Goal: Task Accomplishment & Management: Manage account settings

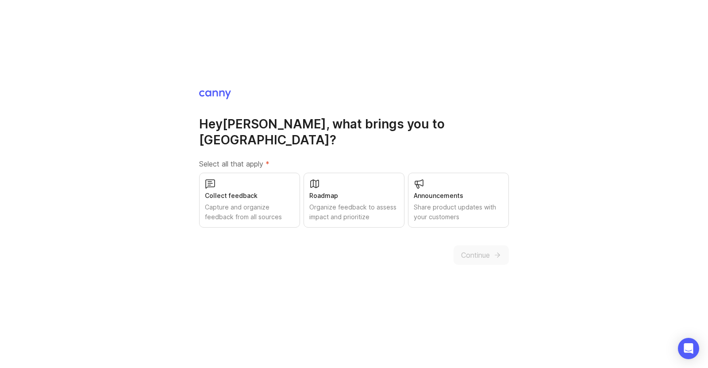
click at [324, 191] on div "Roadmap" at bounding box center [353, 196] width 89 height 10
click at [491, 245] on button "Continue" at bounding box center [480, 254] width 55 height 19
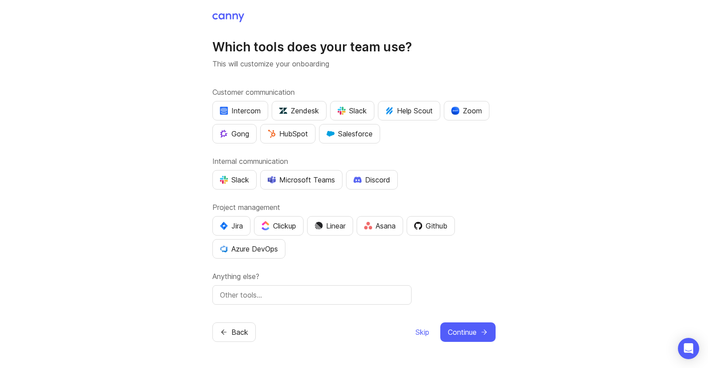
click at [417, 331] on span "Skip" at bounding box center [422, 331] width 14 height 11
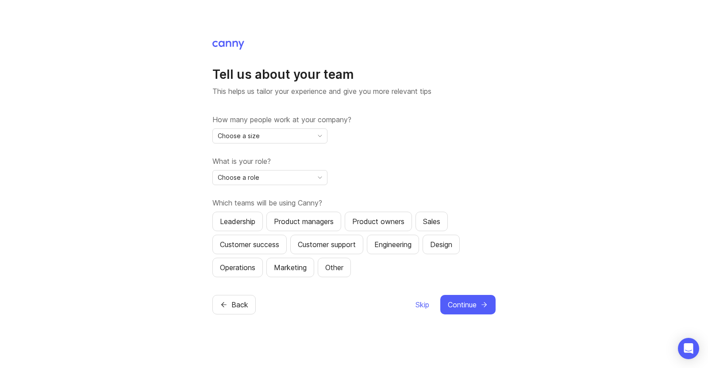
click at [423, 306] on span "Skip" at bounding box center [422, 304] width 14 height 11
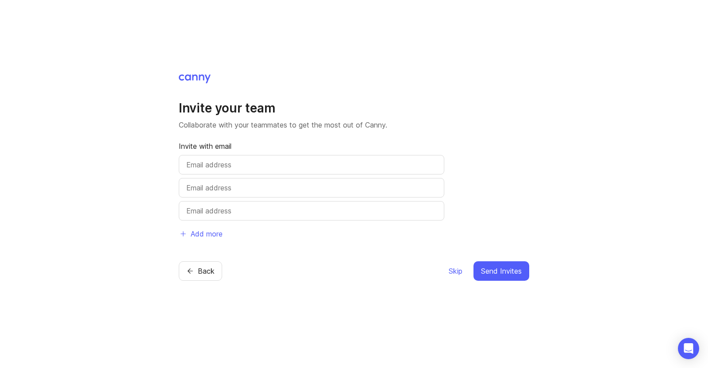
click at [453, 271] on span "Skip" at bounding box center [456, 270] width 14 height 11
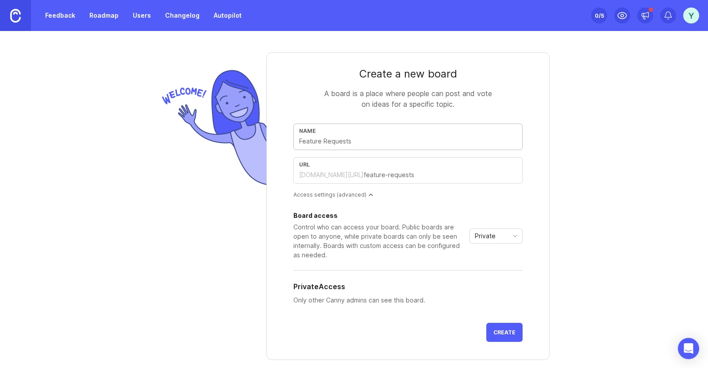
click at [362, 142] on input "text" at bounding box center [408, 141] width 218 height 10
type input "R"
type input "r"
type input "Ro"
type input "ro"
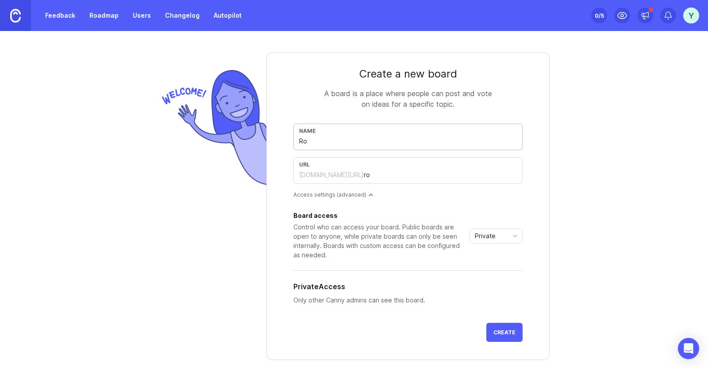
type input "Roa"
type input "roa"
type input "Road"
type input "road"
type input "Roadm"
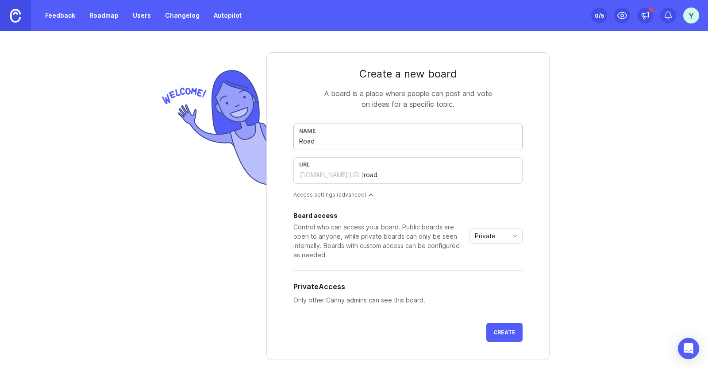
type input "roadm"
type input "Roadma"
type input "roadma"
type input "Roadmap"
type input "roadmap"
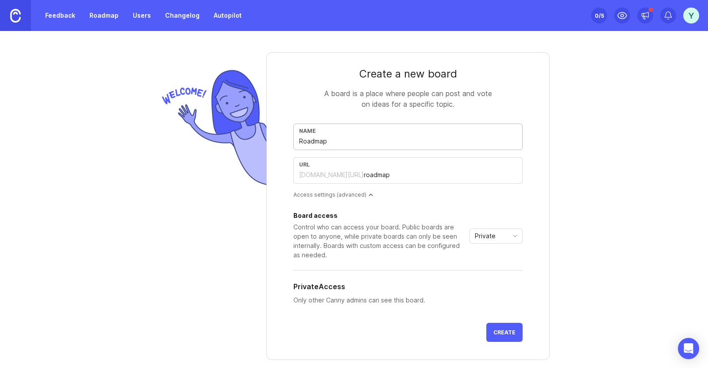
type input "F"
type input "f"
type input "Fe"
type input "fe"
type input "Fea"
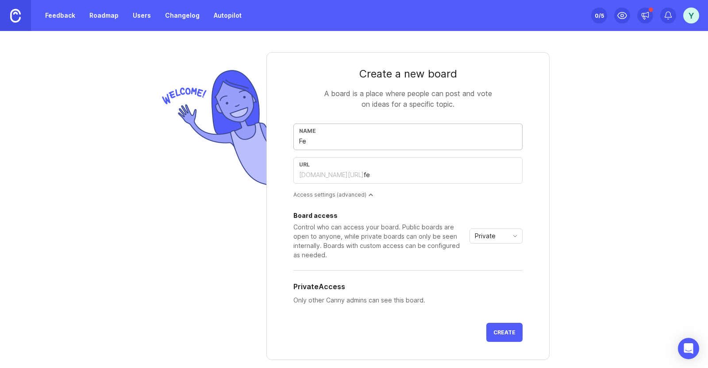
type input "fea"
type input "Feat"
type input "feat"
type input "Featu"
type input "featu"
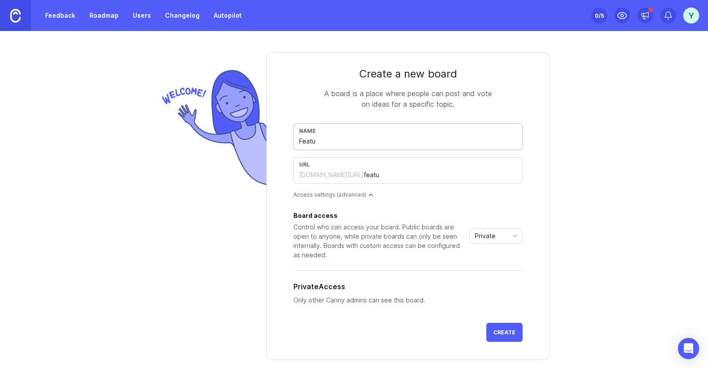
type input "Featur"
type input "featur"
type input "Feature"
type input "feature"
type input "Features"
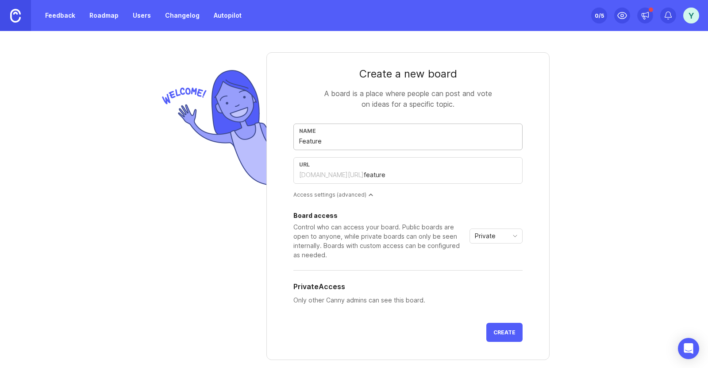
type input "features"
type input "Features"
click at [482, 239] on span "Private" at bounding box center [485, 236] width 21 height 10
click at [486, 265] on span "Public" at bounding box center [481, 268] width 18 height 10
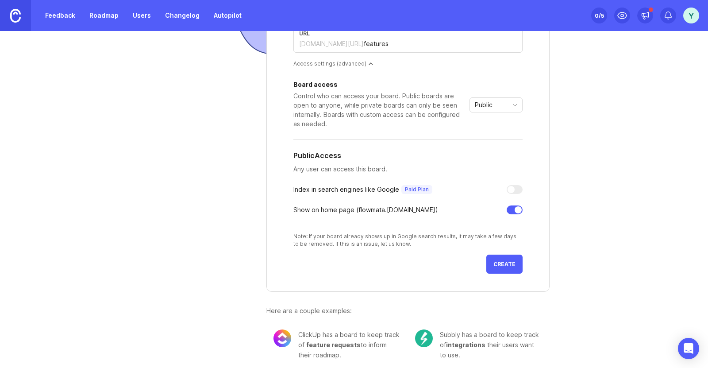
scroll to position [137, 0]
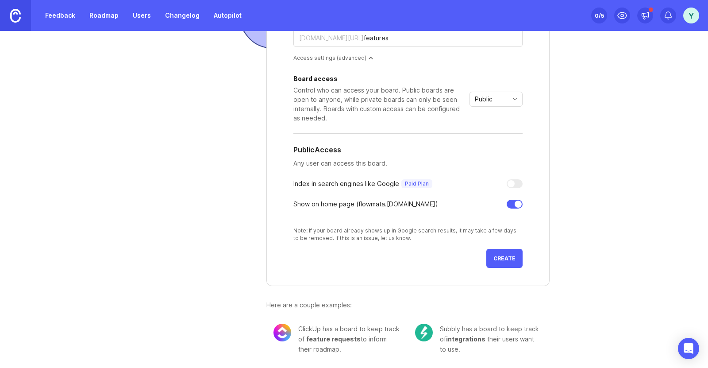
click at [502, 253] on button "Create" at bounding box center [504, 258] width 36 height 19
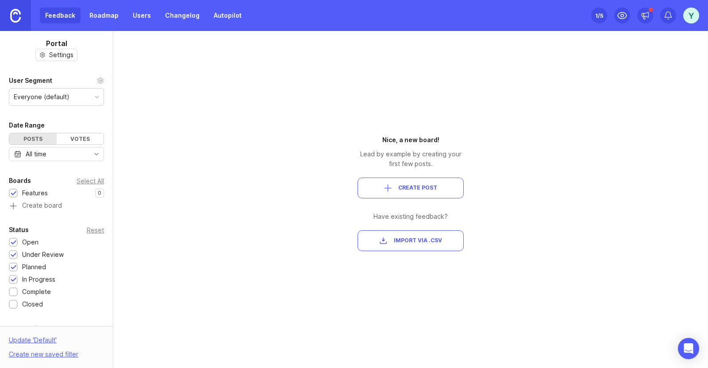
click at [13, 290] on div at bounding box center [14, 292] width 6 height 7
click at [12, 303] on div at bounding box center [14, 304] width 6 height 7
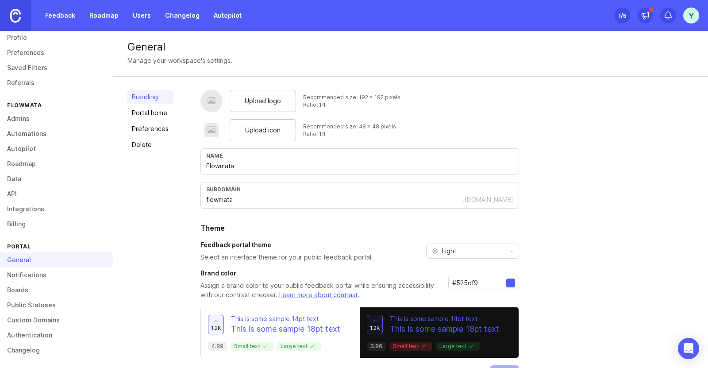
scroll to position [25, 0]
click at [35, 286] on link "Boards" at bounding box center [56, 288] width 113 height 15
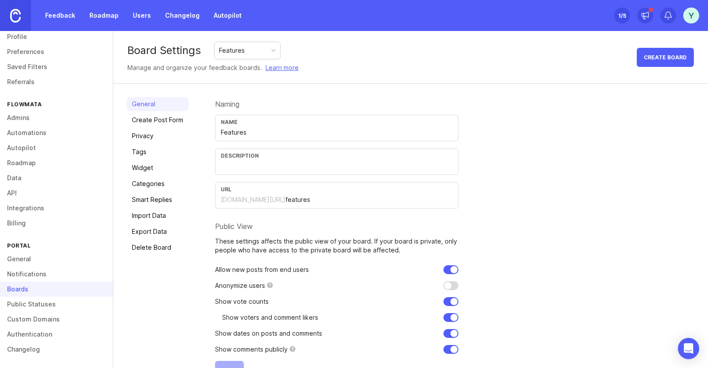
click at [20, 258] on link "General" at bounding box center [56, 258] width 113 height 15
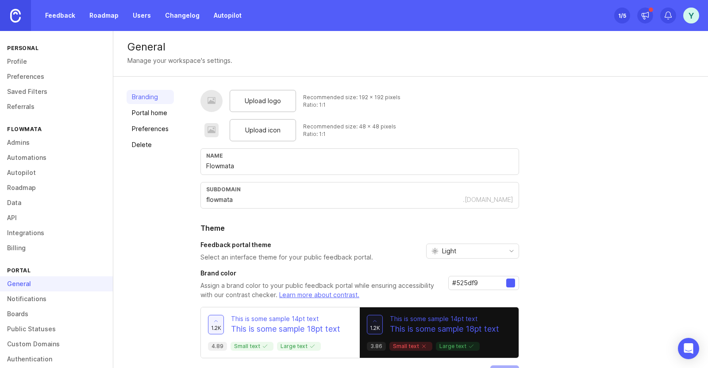
click at [102, 11] on link "Roadmap" at bounding box center [104, 16] width 40 height 16
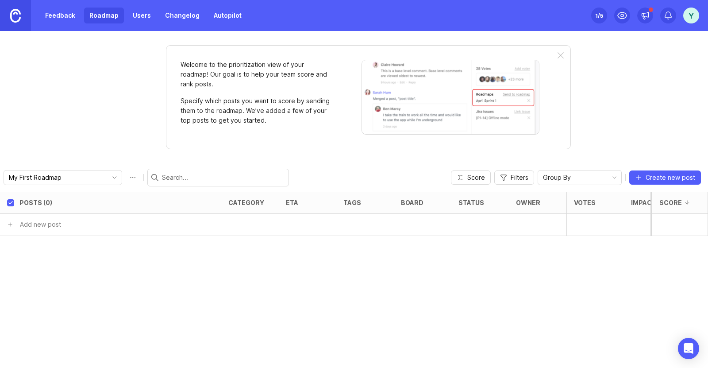
click at [64, 19] on link "Feedback" at bounding box center [60, 16] width 41 height 16
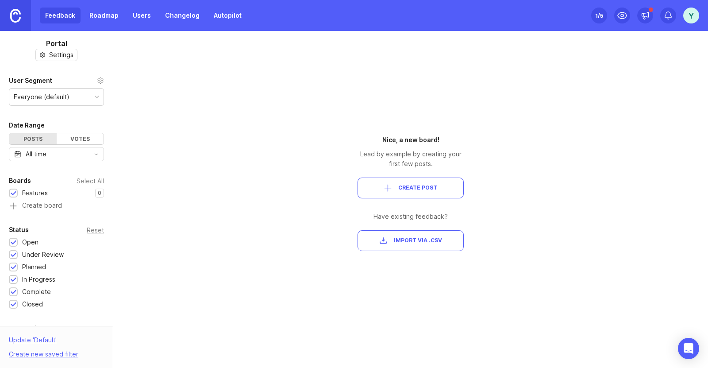
click at [106, 18] on link "Roadmap" at bounding box center [104, 16] width 40 height 16
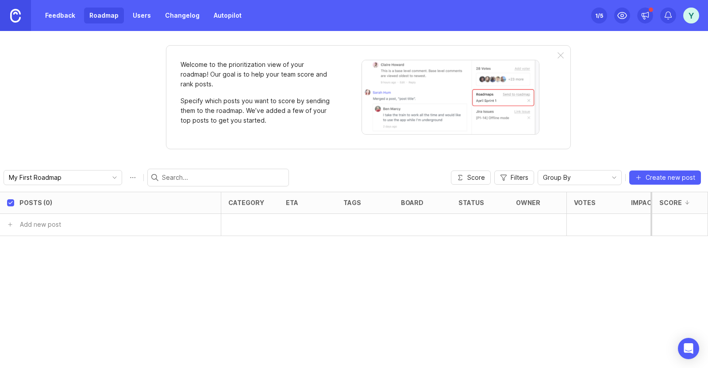
click at [560, 56] on div at bounding box center [560, 55] width 6 height 7
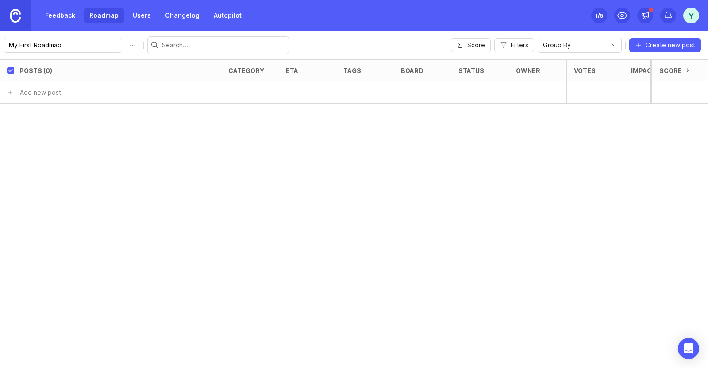
click at [671, 44] on span "Create new post" at bounding box center [670, 45] width 50 height 9
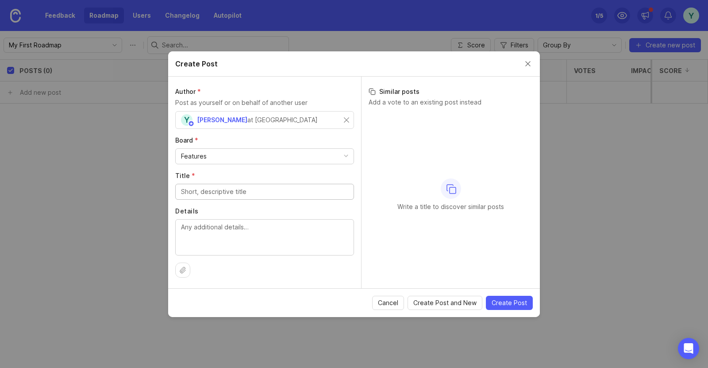
click at [342, 155] on div "Features" at bounding box center [265, 156] width 178 height 15
click at [516, 299] on span "Create Post" at bounding box center [508, 302] width 35 height 9
click at [262, 191] on input "Title *" at bounding box center [264, 192] width 167 height 10
type input "title01"
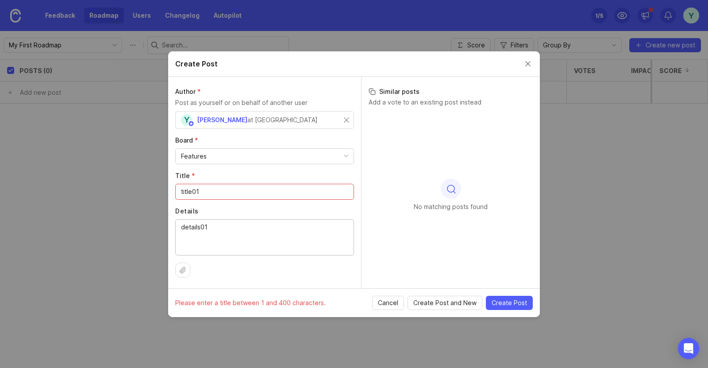
type textarea "details01"
click at [522, 301] on span "Create Post" at bounding box center [508, 302] width 35 height 9
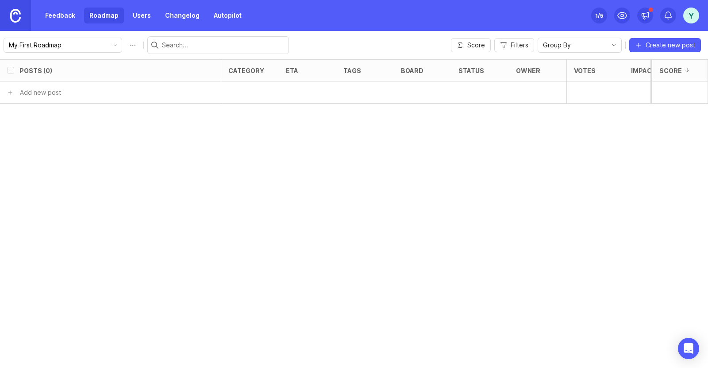
checkbox input "false"
click at [49, 93] on h6 "title01" at bounding box center [45, 92] width 19 height 9
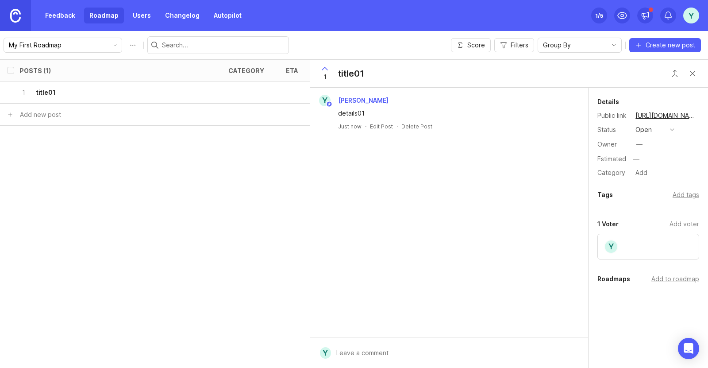
click at [678, 280] on div "Add to roadmap" at bounding box center [675, 279] width 48 height 10
click at [691, 73] on button "Close button" at bounding box center [692, 74] width 18 height 18
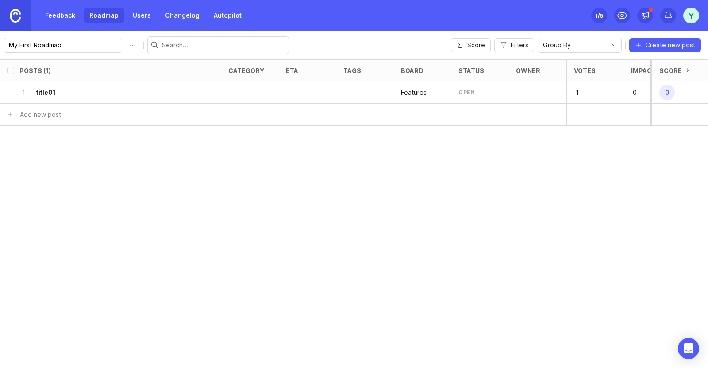
click at [67, 14] on link "Feedback" at bounding box center [60, 16] width 41 height 16
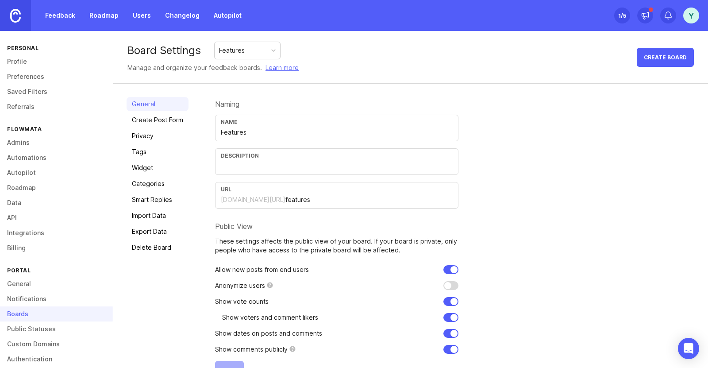
click at [148, 117] on link "Create Post Form" at bounding box center [158, 120] width 62 height 14
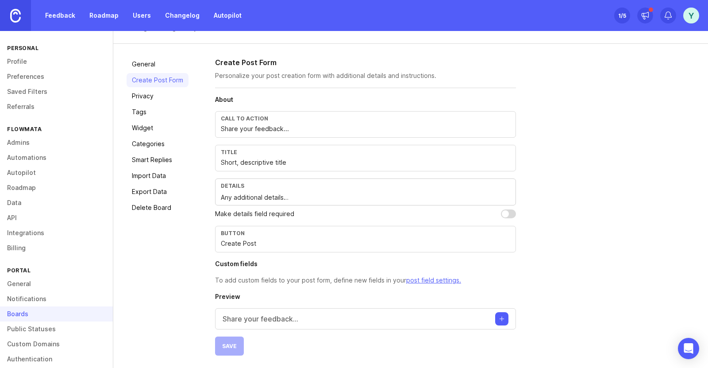
scroll to position [40, 0]
click at [154, 96] on link "Privacy" at bounding box center [158, 95] width 62 height 14
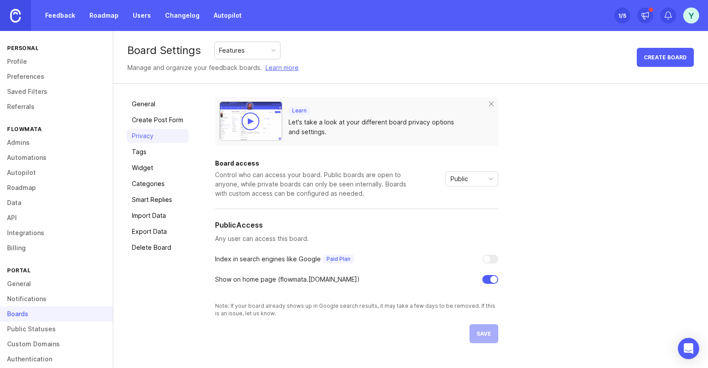
click at [472, 171] on div "Board access Control who can access your board. Public boards are open to anyon…" at bounding box center [356, 179] width 283 height 38
click at [472, 173] on div "Public" at bounding box center [464, 179] width 38 height 14
click at [441, 158] on div "Board access Control who can access your board. Public boards are open to anyon…" at bounding box center [356, 235] width 283 height 164
click at [153, 156] on link "Tags" at bounding box center [158, 152] width 62 height 14
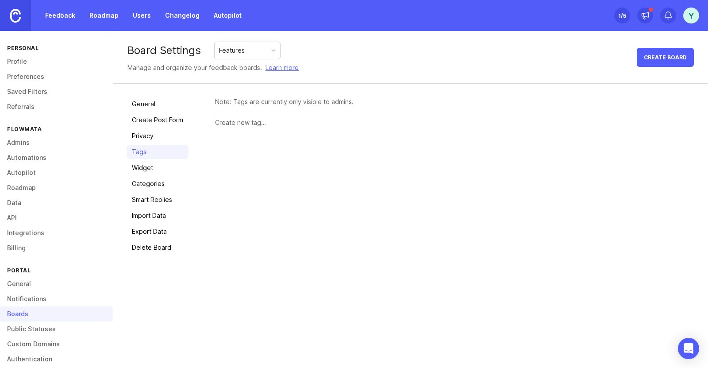
click at [155, 170] on link "Widget" at bounding box center [158, 168] width 62 height 14
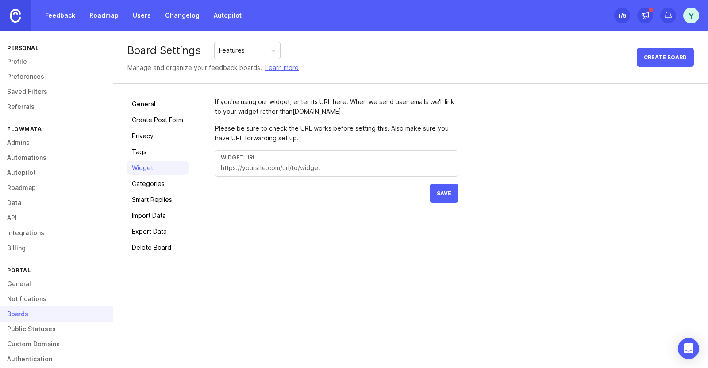
click at [158, 182] on link "Categories" at bounding box center [158, 184] width 62 height 14
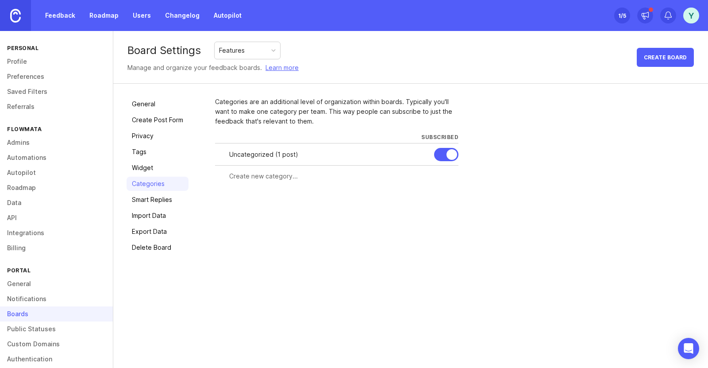
click at [165, 200] on link "Smart Replies" at bounding box center [158, 199] width 62 height 14
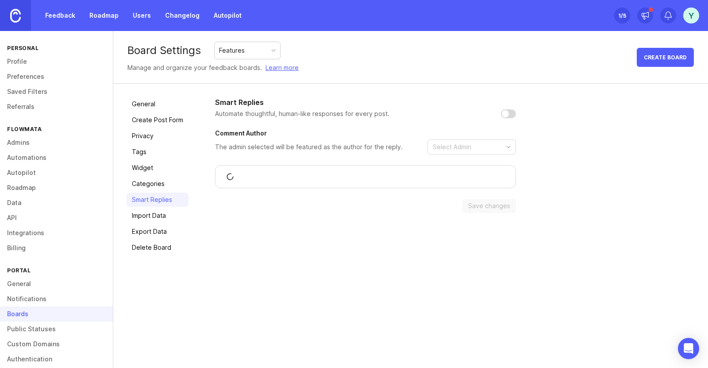
click at [162, 216] on link "Import Data" at bounding box center [158, 215] width 62 height 14
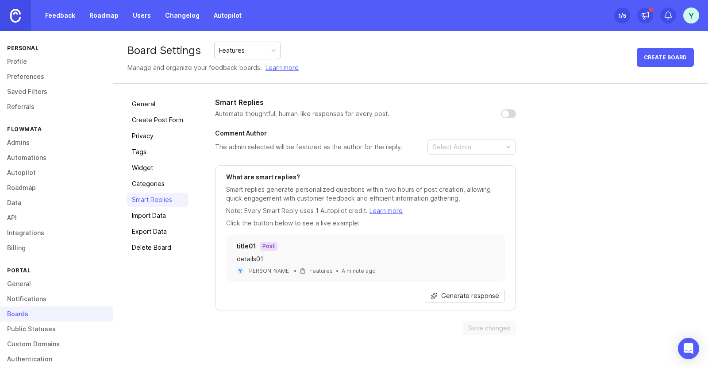
click at [161, 232] on link "Export Data" at bounding box center [158, 231] width 62 height 14
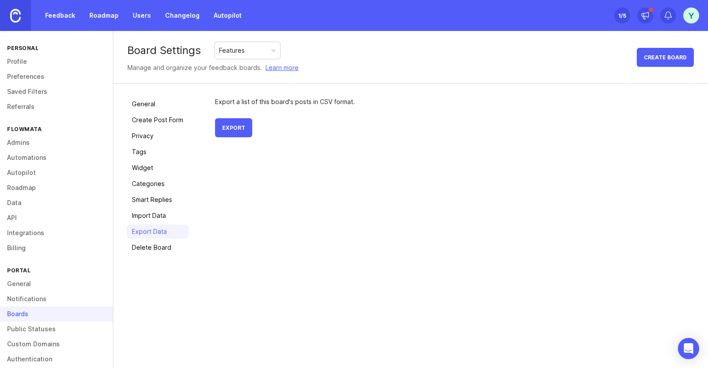
click at [160, 246] on link "Delete Board" at bounding box center [158, 247] width 62 height 14
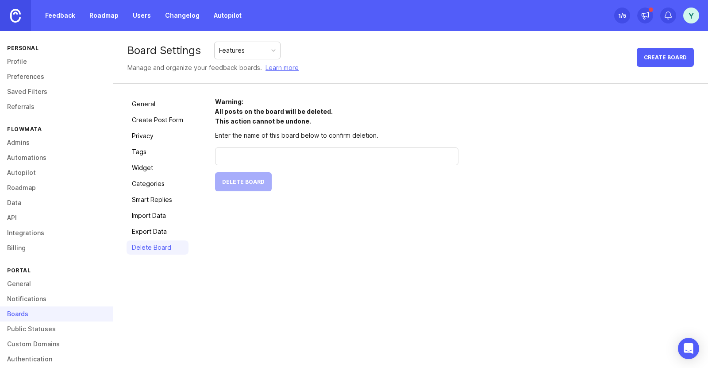
click at [64, 14] on link "Feedback" at bounding box center [60, 16] width 41 height 16
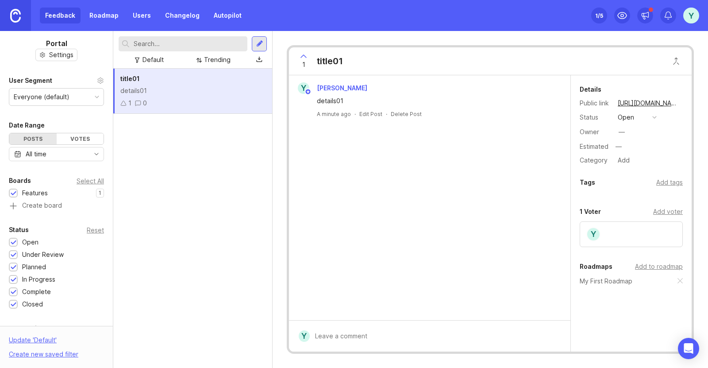
click at [106, 12] on link "Roadmap" at bounding box center [104, 16] width 40 height 16
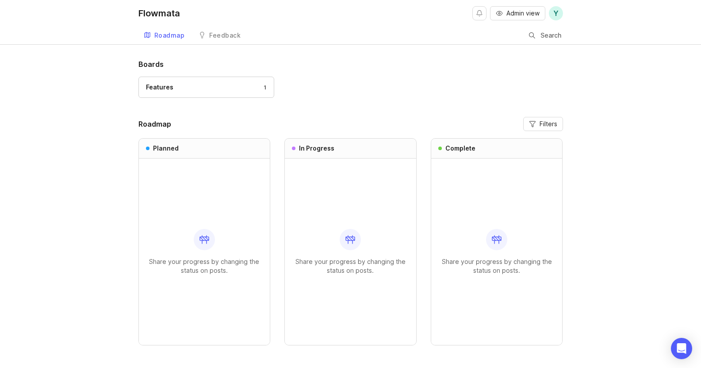
click at [207, 88] on div "Features 1" at bounding box center [206, 87] width 121 height 10
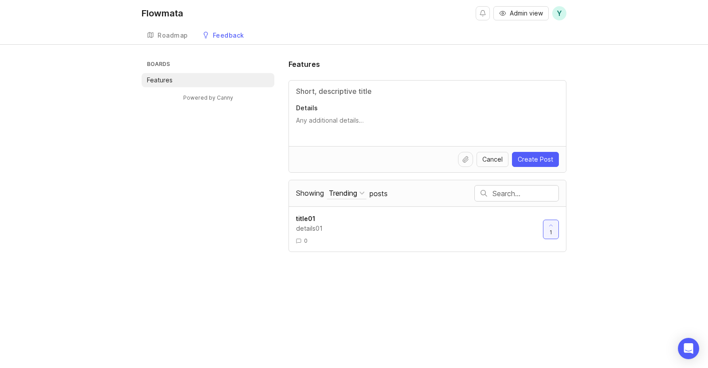
click at [299, 242] on icon at bounding box center [298, 240] width 5 height 5
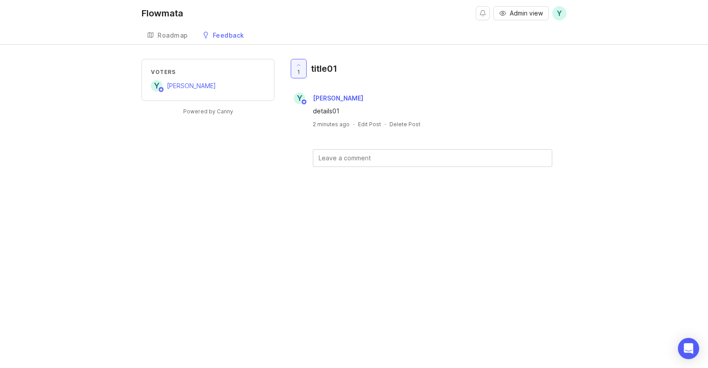
click at [528, 5] on div "Admin view Y Create" at bounding box center [521, 13] width 91 height 27
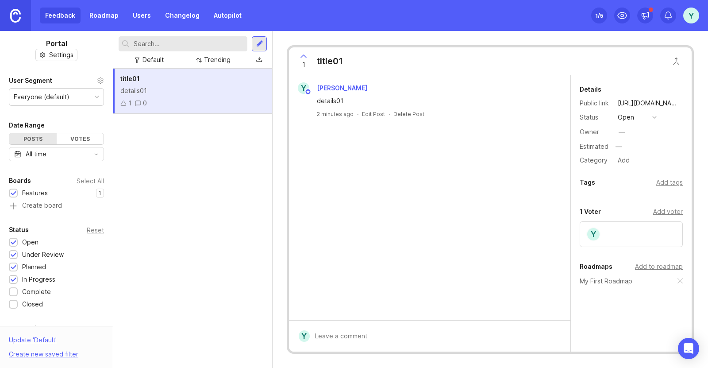
click at [145, 18] on link "Users" at bounding box center [141, 16] width 29 height 16
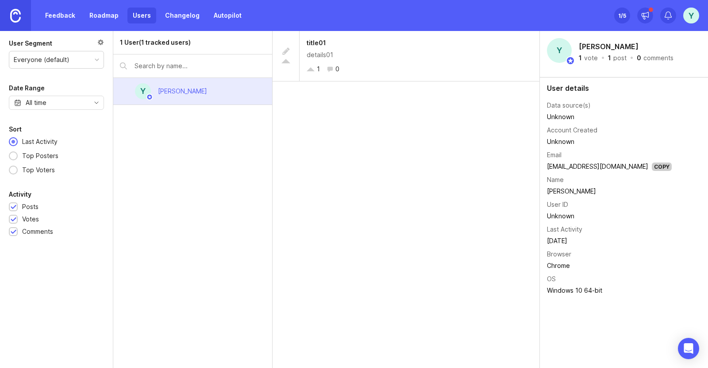
click at [188, 92] on div "[PERSON_NAME]" at bounding box center [182, 91] width 49 height 10
click at [694, 18] on div "Y" at bounding box center [691, 16] width 16 height 16
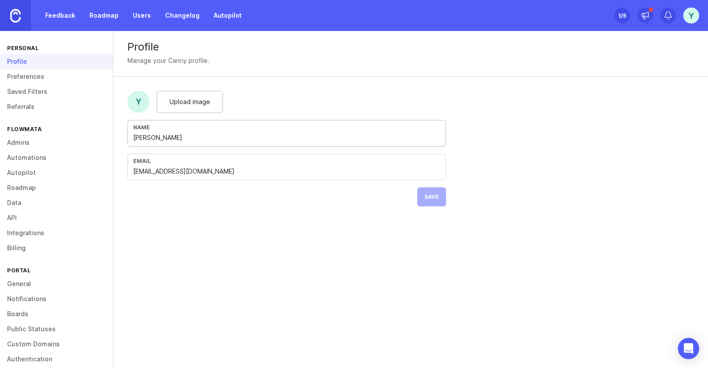
drag, startPoint x: 183, startPoint y: 134, endPoint x: 96, endPoint y: 138, distance: 87.6
click at [98, 138] on div "Personal Profile Preferences Saved Filters Referrals Flowmata Admins Automation…" at bounding box center [354, 199] width 708 height 337
type input "Founder"
click at [442, 198] on button "Save" at bounding box center [431, 196] width 29 height 19
click at [26, 187] on link "Roadmap" at bounding box center [56, 187] width 113 height 15
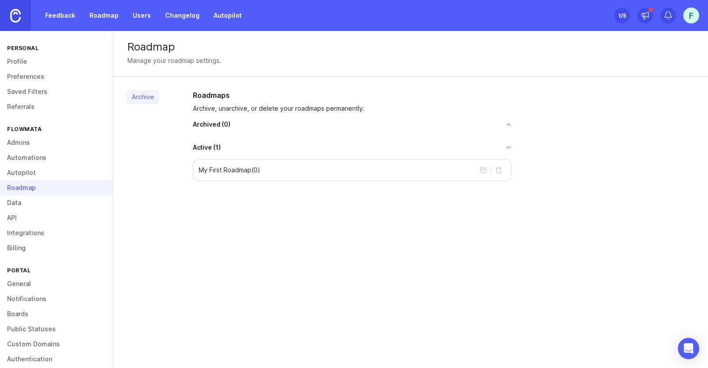
click at [215, 169] on p "My First Roadmap ( 0 )" at bounding box center [229, 169] width 61 height 9
click at [26, 203] on link "Data" at bounding box center [56, 202] width 113 height 15
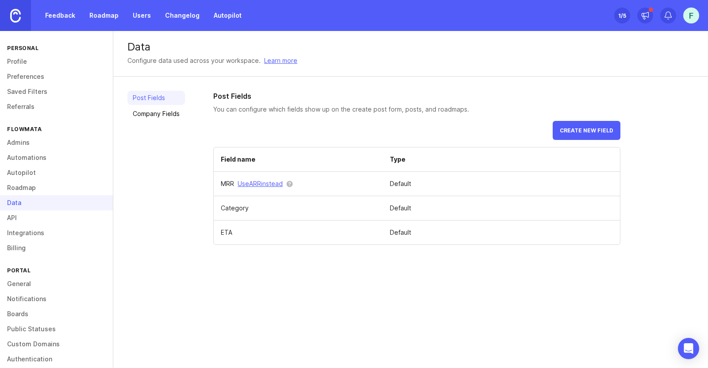
click at [152, 108] on link "Company Fields" at bounding box center [156, 114] width 58 height 14
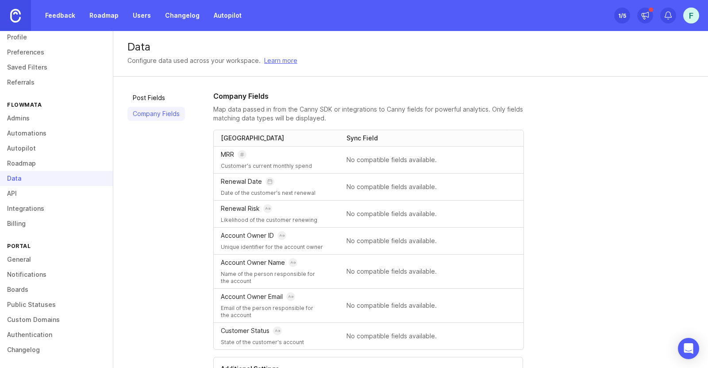
scroll to position [25, 0]
click at [31, 255] on link "General" at bounding box center [56, 258] width 113 height 15
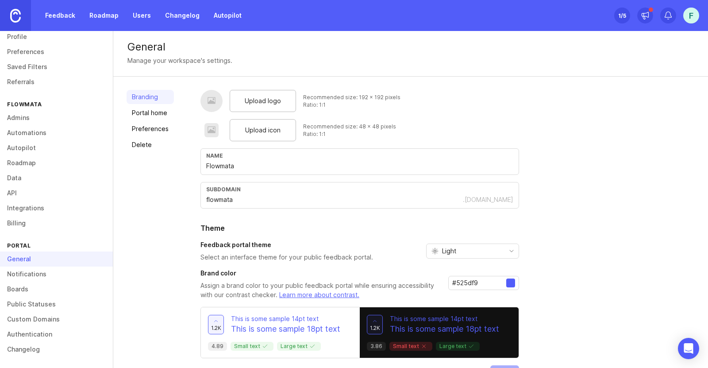
click at [27, 273] on link "Notifications" at bounding box center [56, 273] width 113 height 15
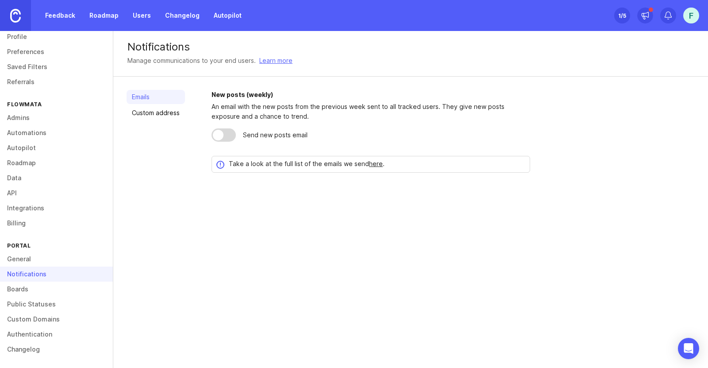
click at [28, 288] on link "Boards" at bounding box center [56, 288] width 113 height 15
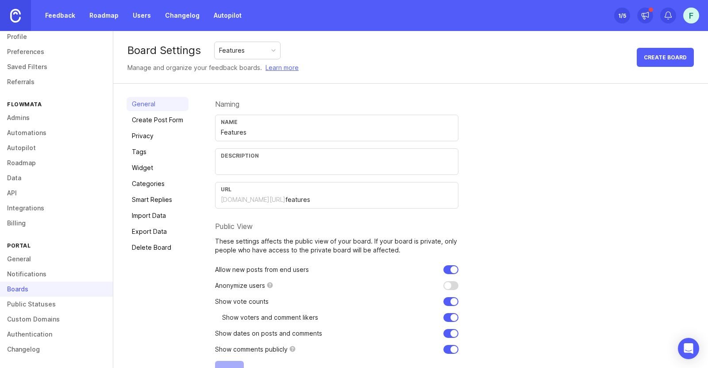
click at [156, 125] on link "Create Post Form" at bounding box center [158, 120] width 62 height 14
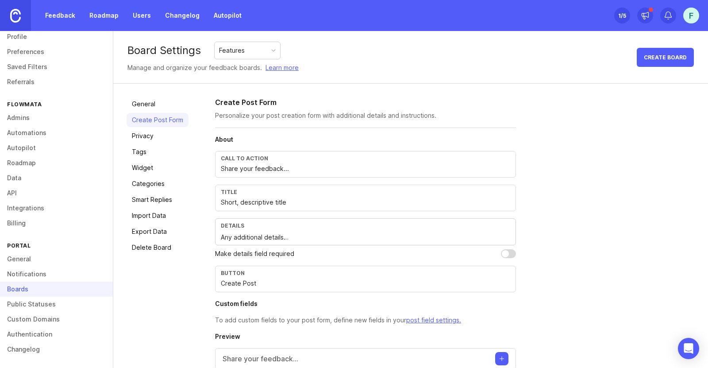
click at [153, 140] on link "Privacy" at bounding box center [158, 136] width 62 height 14
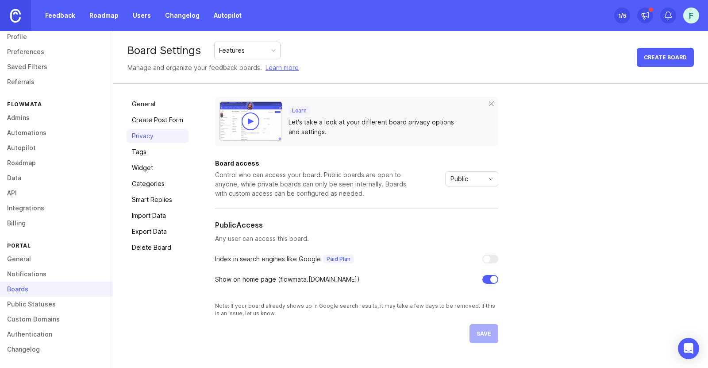
click at [151, 154] on link "Tags" at bounding box center [158, 152] width 62 height 14
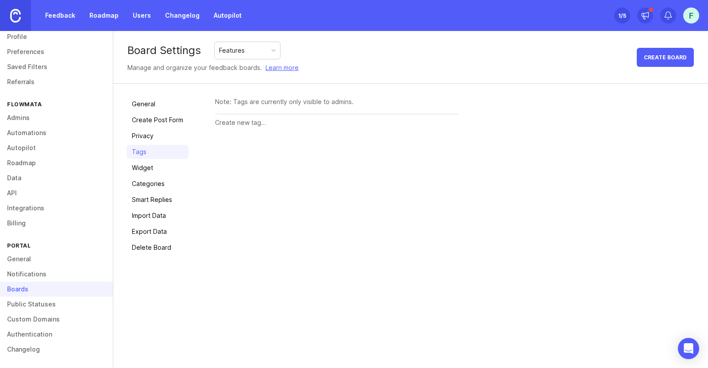
click at [154, 166] on link "Widget" at bounding box center [158, 168] width 62 height 14
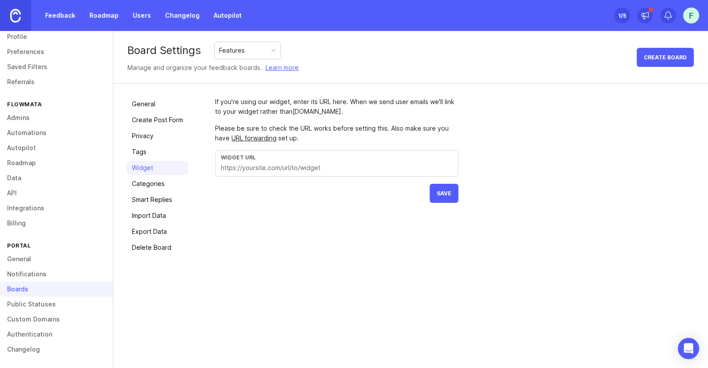
click at [38, 301] on link "Public Statuses" at bounding box center [56, 303] width 113 height 15
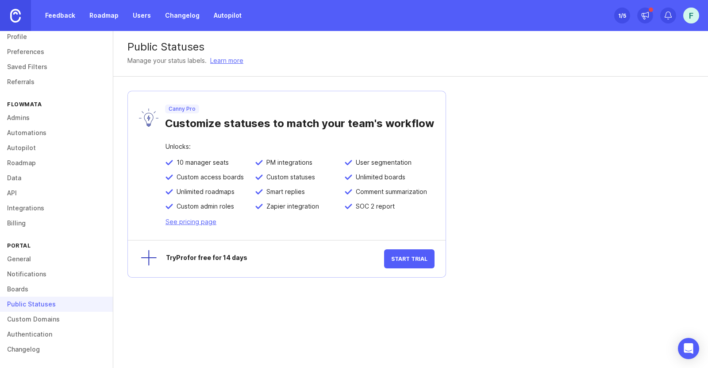
click at [40, 317] on link "Custom Domains" at bounding box center [56, 318] width 113 height 15
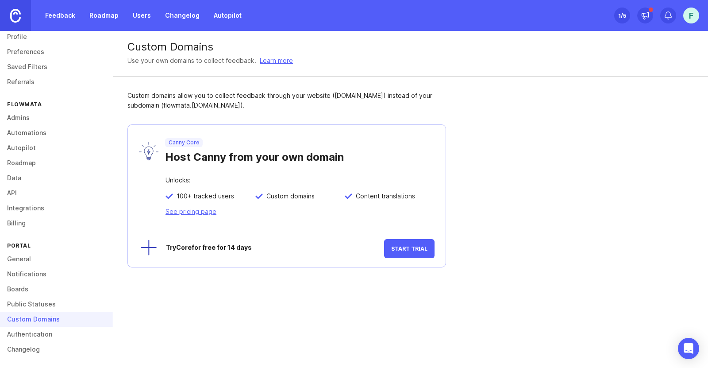
click at [43, 334] on link "Authentication" at bounding box center [56, 333] width 113 height 15
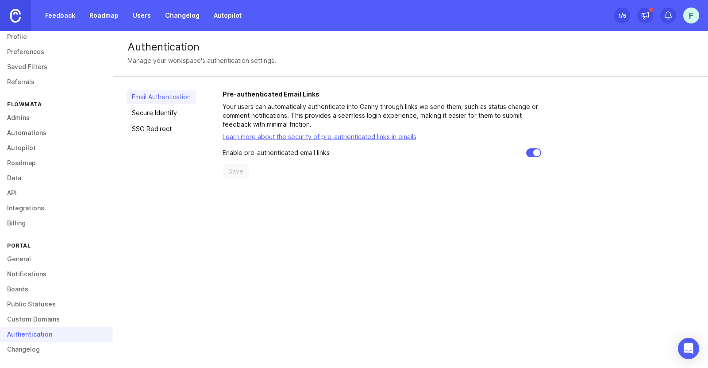
click at [45, 348] on link "Changelog" at bounding box center [56, 349] width 113 height 15
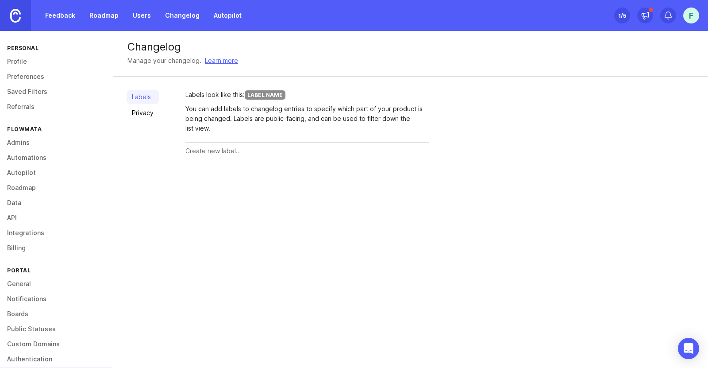
click at [17, 77] on link "Preferences" at bounding box center [56, 76] width 113 height 15
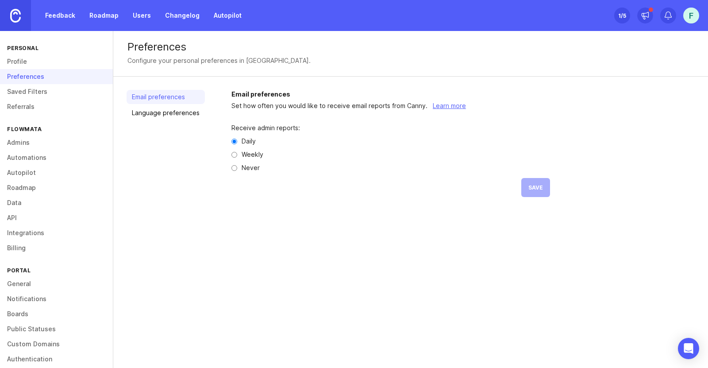
click at [18, 60] on link "Profile" at bounding box center [56, 61] width 113 height 15
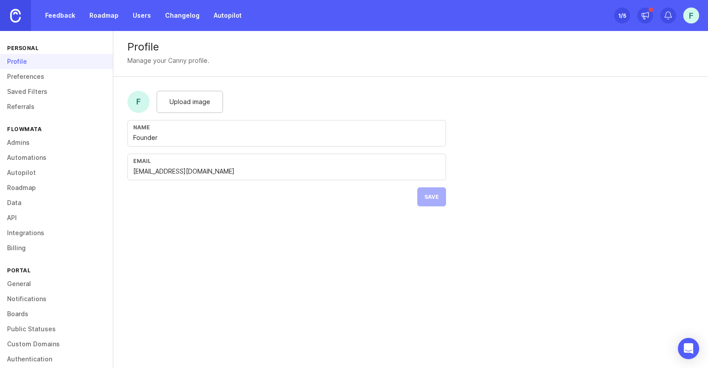
click at [69, 13] on link "Feedback" at bounding box center [60, 16] width 41 height 16
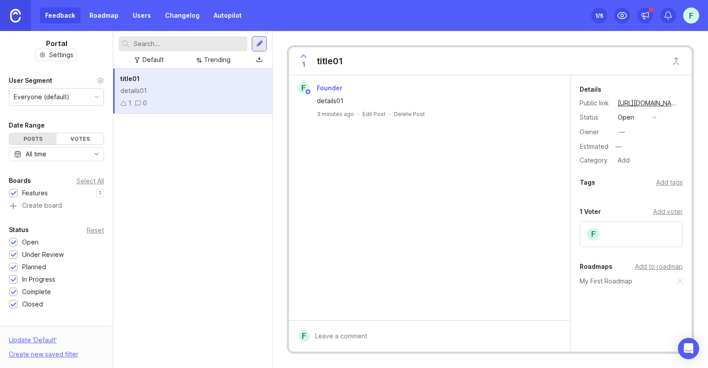
click at [109, 322] on div at bounding box center [111, 199] width 4 height 337
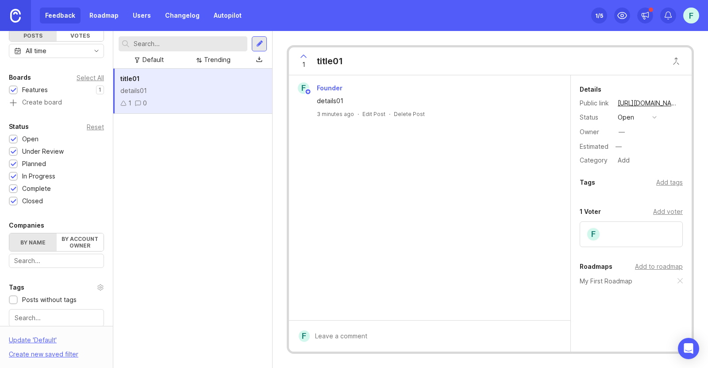
scroll to position [88, 0]
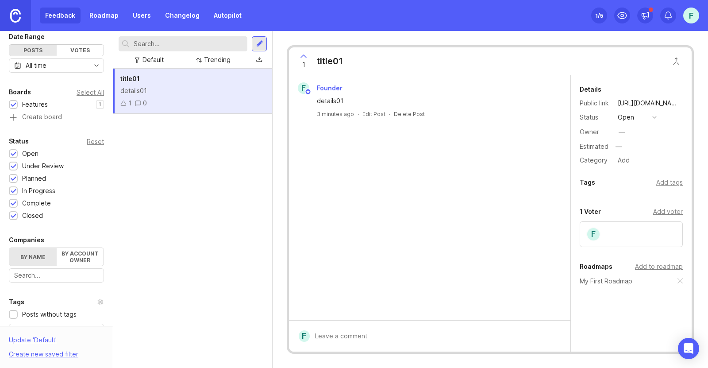
click at [29, 156] on div "Open" at bounding box center [30, 154] width 16 height 10
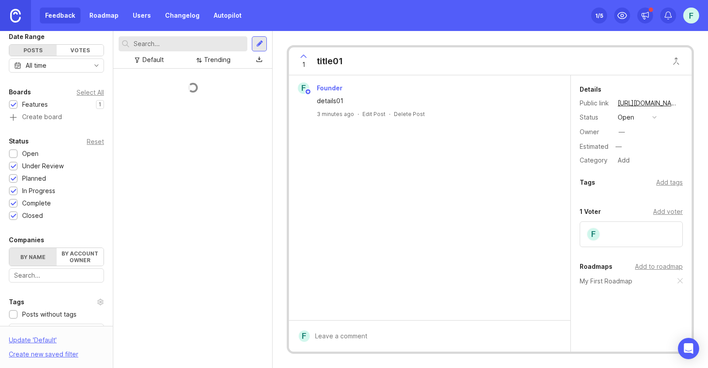
click at [29, 156] on div "Open" at bounding box center [30, 154] width 16 height 10
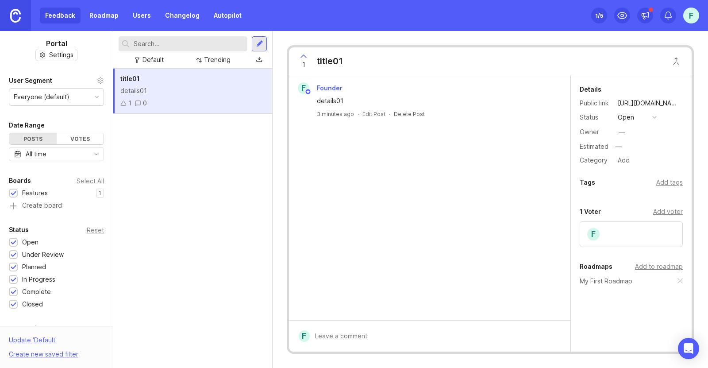
click at [34, 195] on div "Features" at bounding box center [35, 193] width 26 height 10
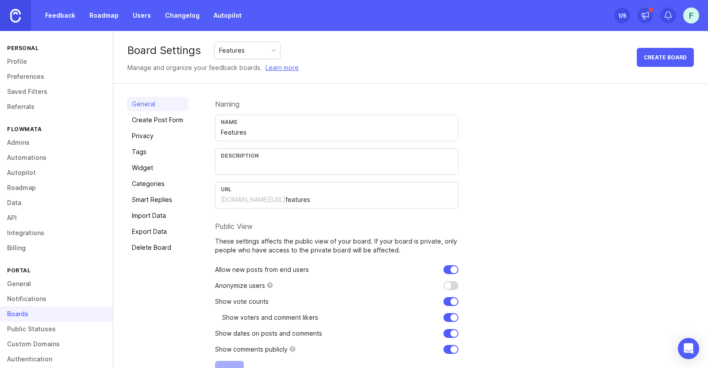
click at [268, 48] on div "Features" at bounding box center [247, 50] width 65 height 17
click at [313, 49] on div "Board Settings Features Manage and organize your feedback boards. Learn more Cr…" at bounding box center [410, 57] width 595 height 53
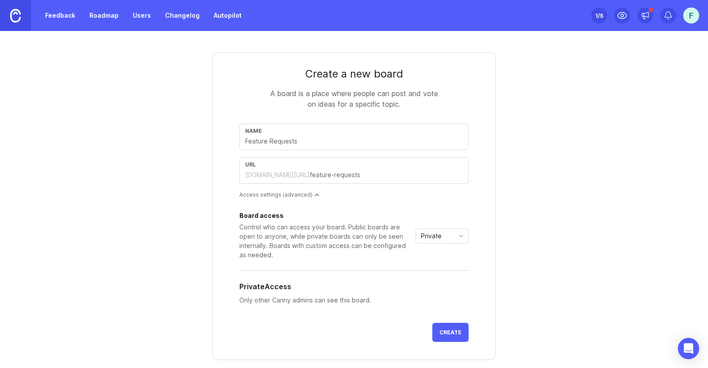
click at [53, 16] on link "Feedback" at bounding box center [60, 16] width 41 height 16
